Goal: Task Accomplishment & Management: Use online tool/utility

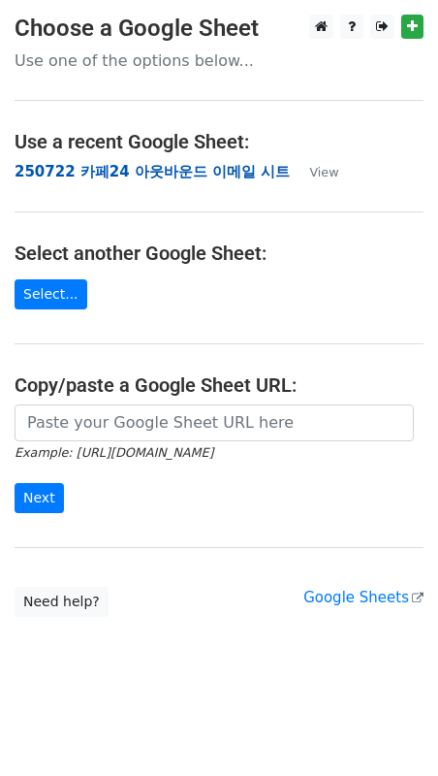
click at [196, 174] on strong "250722 카페24 아웃바운드 이메일 시트" at bounding box center [152, 171] width 275 height 17
drag, startPoint x: 242, startPoint y: 160, endPoint x: 236, endPoint y: 169, distance: 11.1
click at [241, 163] on main "Choose a Google Sheet Use one of the options below... Use a recent Google Sheet…" at bounding box center [219, 316] width 438 height 602
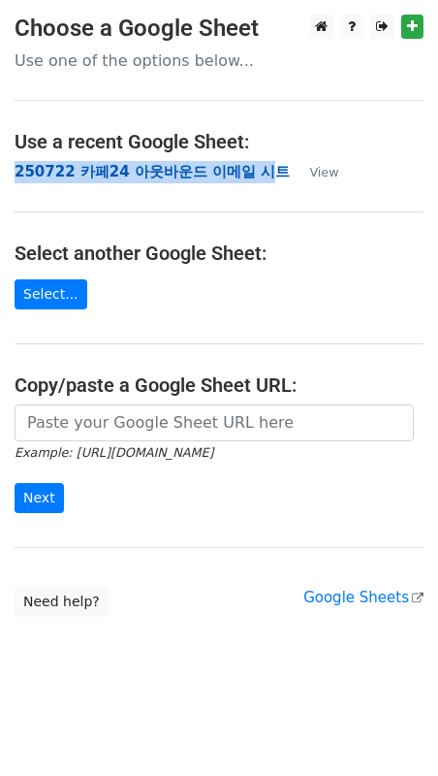
click at [230, 173] on strong "250722 카페24 아웃바운드 이메일 시트" at bounding box center [152, 171] width 275 height 17
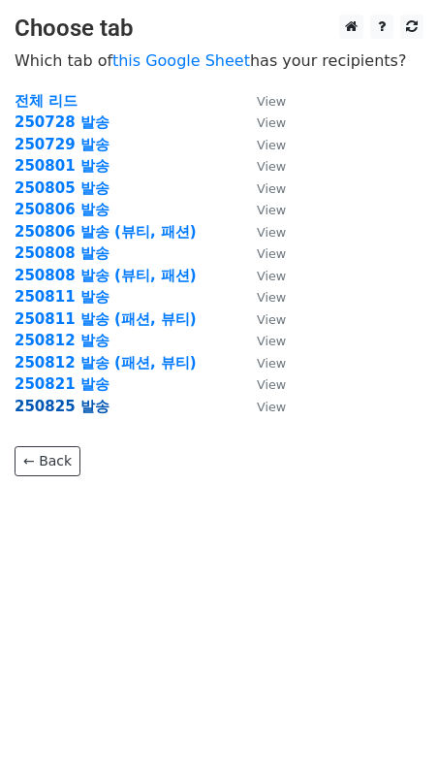
click at [82, 404] on strong "250825 발송" at bounding box center [62, 406] width 95 height 17
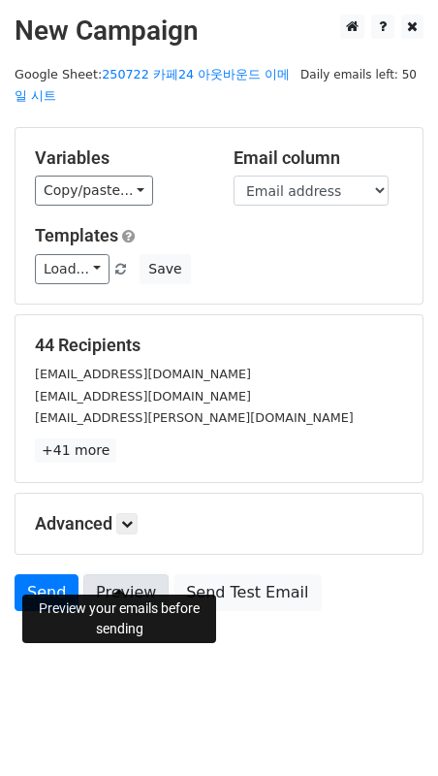
click at [135, 574] on link "Preview" at bounding box center [125, 592] width 85 height 37
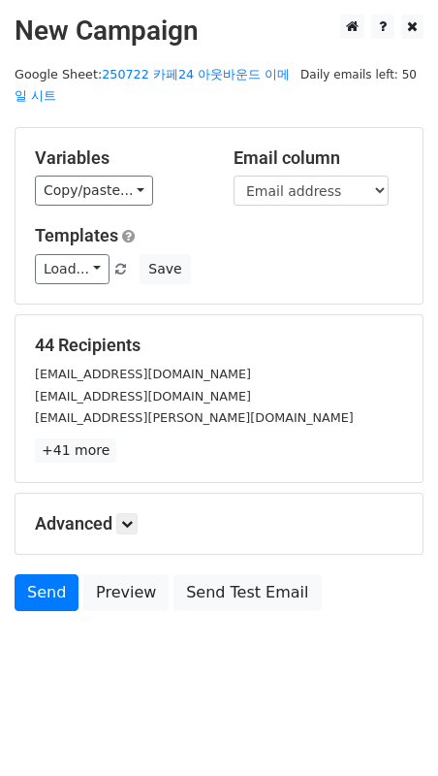
click at [253, 451] on div "44 Recipients whisky3891@naver.com shop@jjnine.com kakkum2535@daum.net +41 more…" at bounding box center [219, 398] width 407 height 167
click at [48, 578] on link "Send" at bounding box center [47, 592] width 64 height 37
